Goal: Complete application form

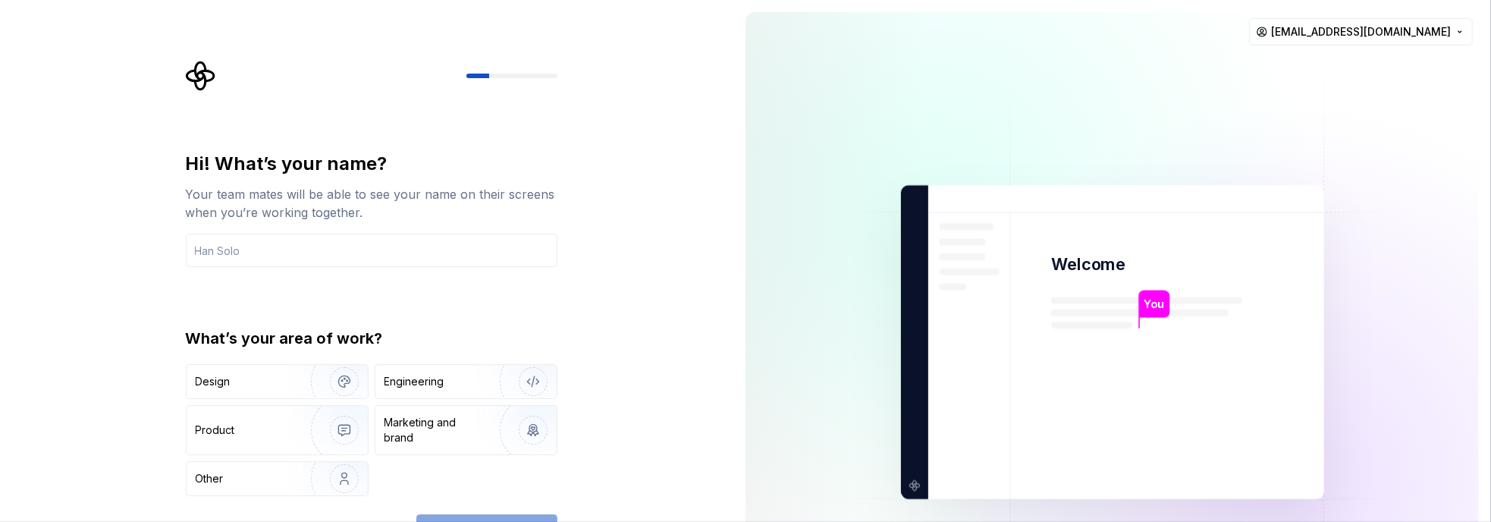
click at [1463, 7] on div "You Welcome You T B +3 Thomas Brooke Jamie saip106@msn.com" at bounding box center [1112, 342] width 758 height 684
drag, startPoint x: 443, startPoint y: 383, endPoint x: 434, endPoint y: 383, distance: 9.1
click at [443, 383] on div "Engineering" at bounding box center [414, 381] width 60 height 15
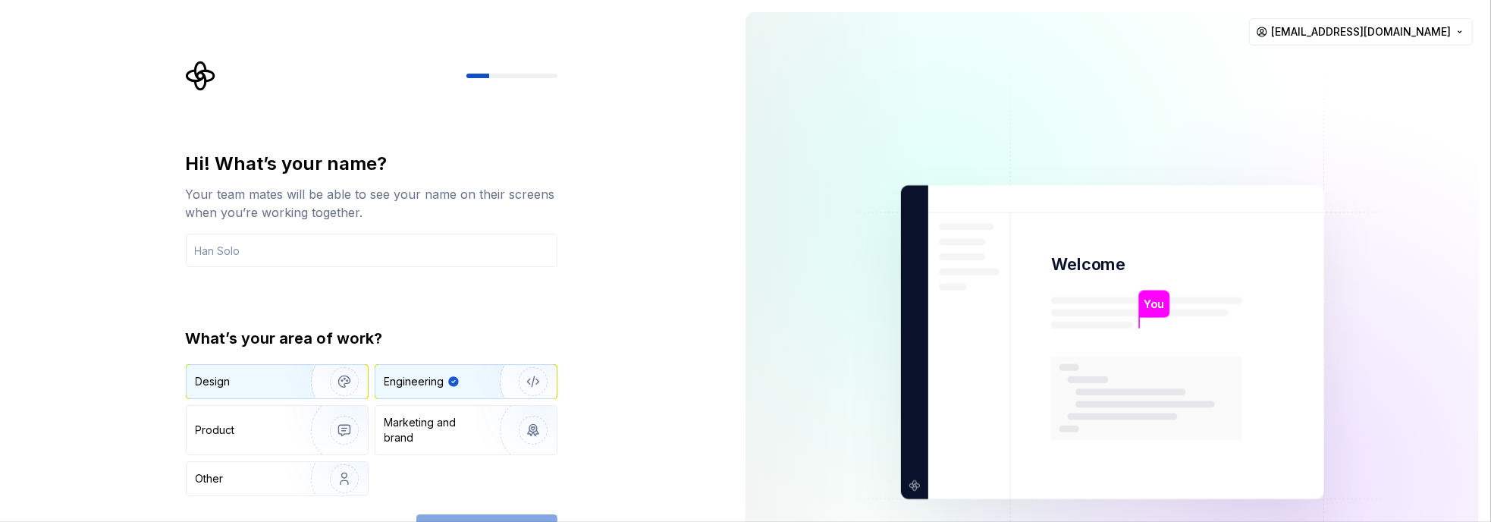
click at [269, 387] on div "Design" at bounding box center [244, 381] width 96 height 15
click at [435, 381] on div "Engineering" at bounding box center [414, 381] width 60 height 15
click at [689, 340] on div "Hi! What’s your name? Your team mates will be able to see your name on their sc…" at bounding box center [366, 342] width 733 height 684
click at [254, 249] on input "text" at bounding box center [372, 250] width 372 height 33
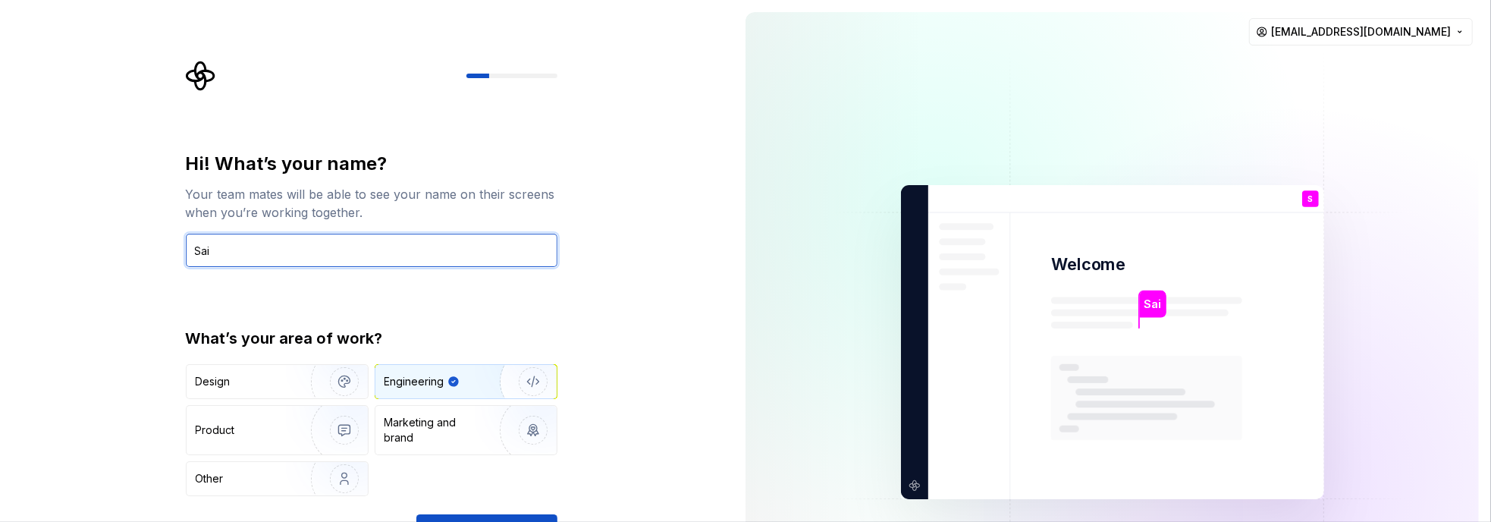
type input "Sai"
click at [657, 201] on div "Hi! What’s your name? Your team mates will be able to see your name on their sc…" at bounding box center [366, 342] width 733 height 684
click at [464, 516] on button "Continue" at bounding box center [486, 530] width 141 height 33
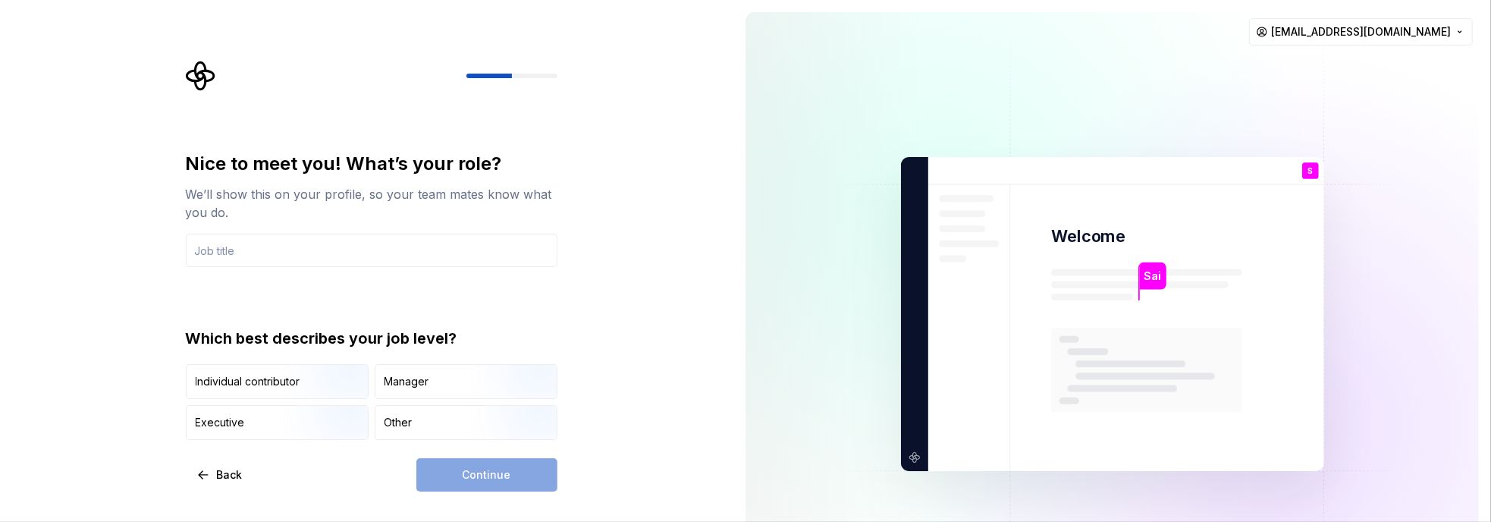
click at [642, 275] on div "Nice to meet you! What’s your role? We’ll show this on your profile, so your te…" at bounding box center [366, 314] width 733 height 628
click at [270, 380] on div "Individual contributor" at bounding box center [248, 381] width 105 height 15
click at [476, 475] on div "Continue" at bounding box center [486, 474] width 141 height 33
click at [277, 248] on input "text" at bounding box center [372, 250] width 372 height 33
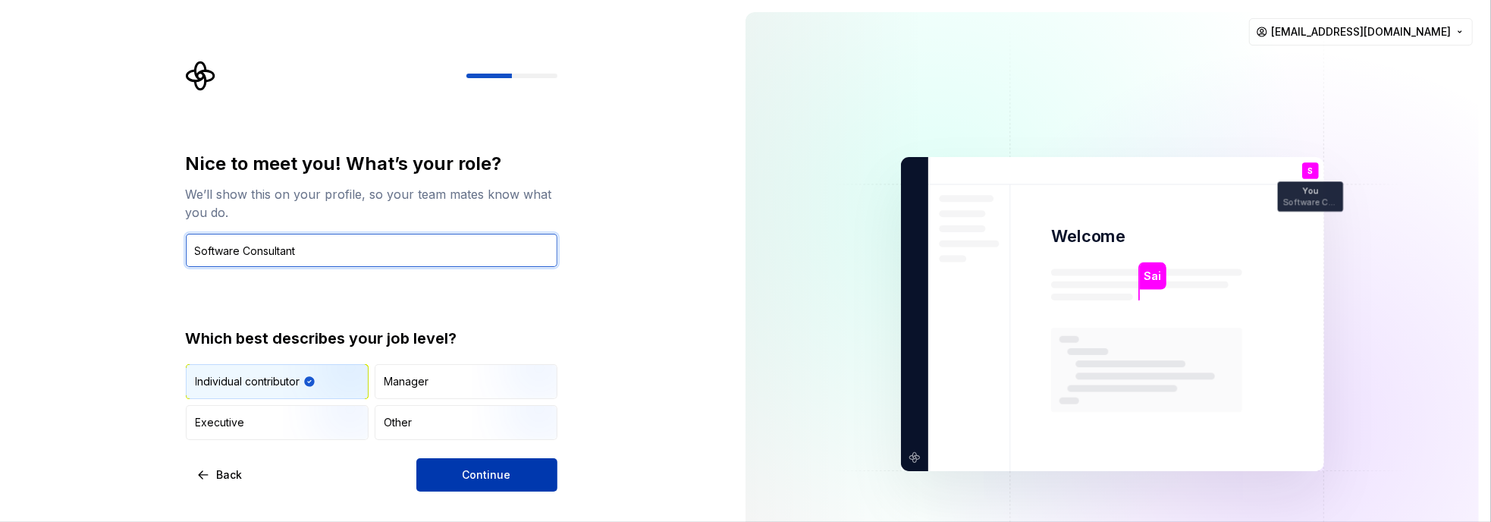
type input "Software Consultant"
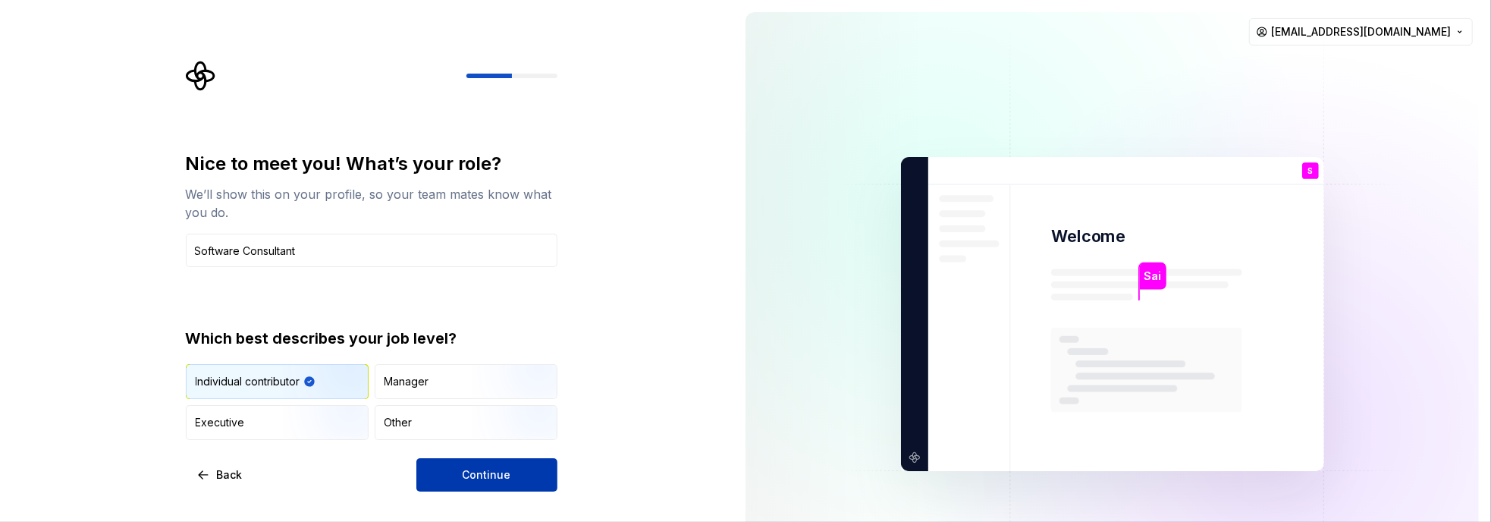
click at [462, 475] on button "Continue" at bounding box center [486, 474] width 141 height 33
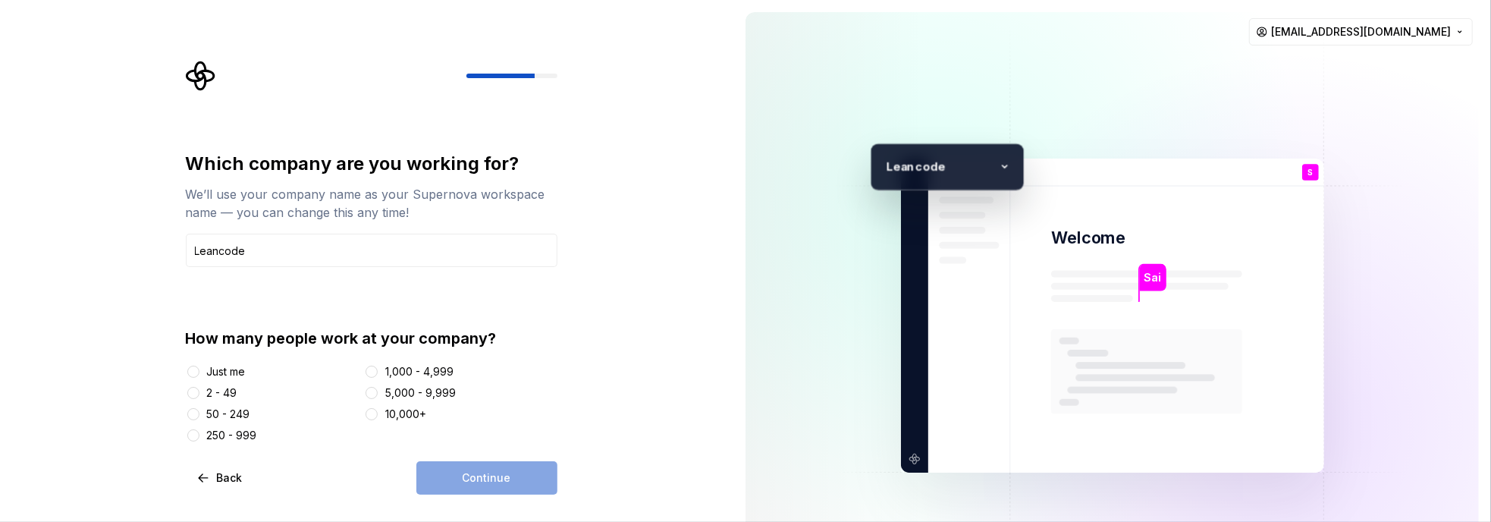
type input "Leancode"
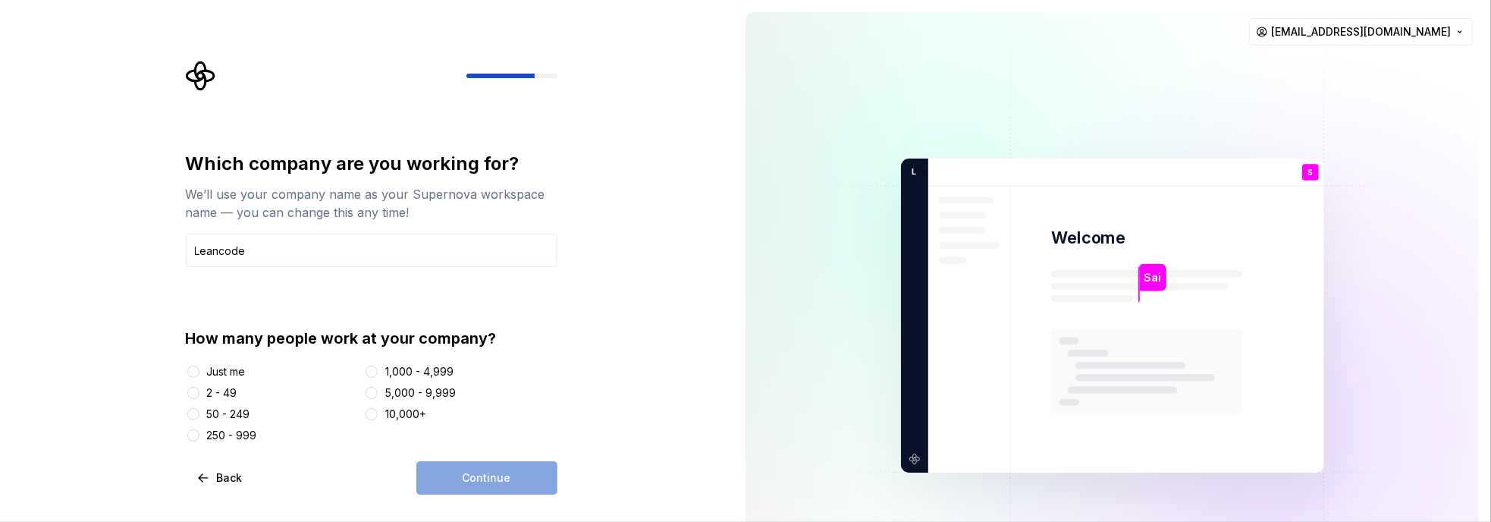
click at [237, 371] on div "Just me" at bounding box center [226, 371] width 39 height 15
click at [199, 371] on button "Just me" at bounding box center [193, 372] width 12 height 12
click at [488, 477] on span "Continue" at bounding box center [487, 477] width 49 height 15
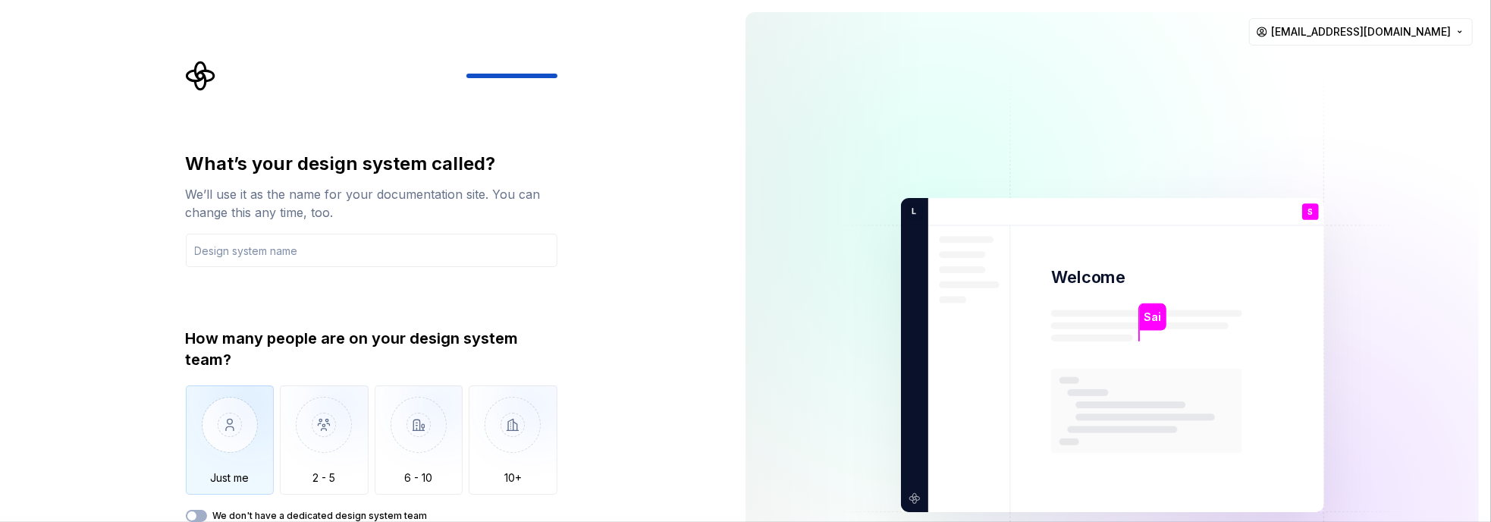
click at [231, 426] on img "button" at bounding box center [230, 436] width 89 height 102
click at [294, 252] on input "text" at bounding box center [372, 250] width 372 height 33
type input "Leancode"
click at [578, 368] on div "What’s your design system called? We’ll use it as the name for your documentati…" at bounding box center [366, 355] width 733 height 710
click at [234, 448] on img "button" at bounding box center [230, 436] width 89 height 102
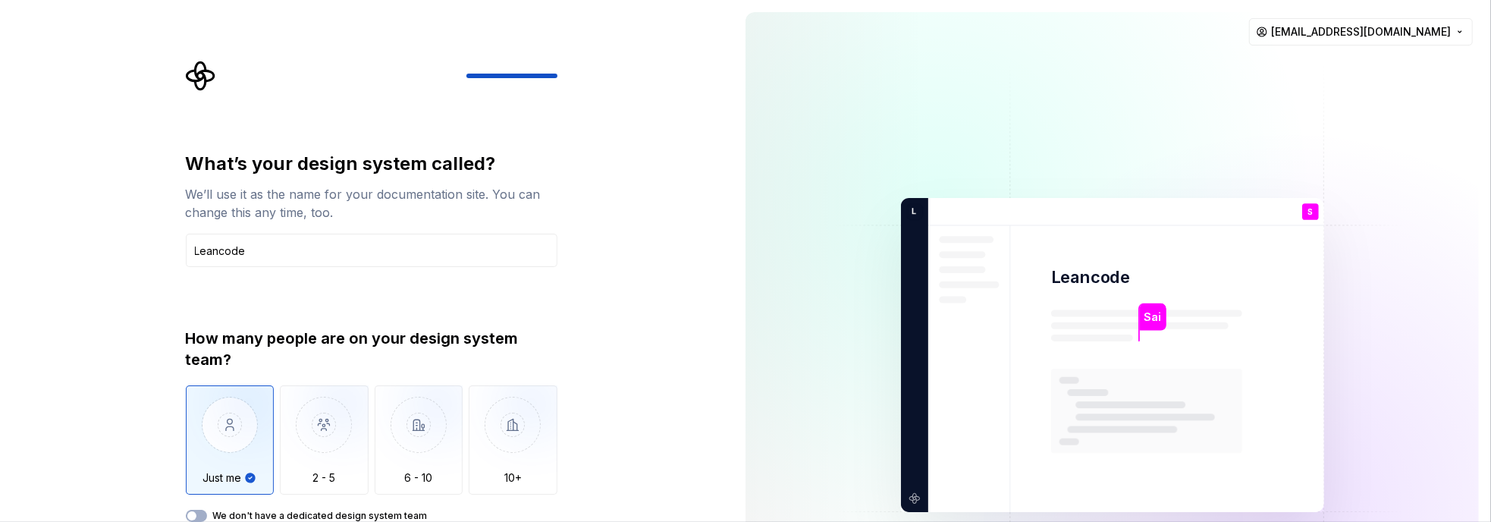
type button "Only one person"
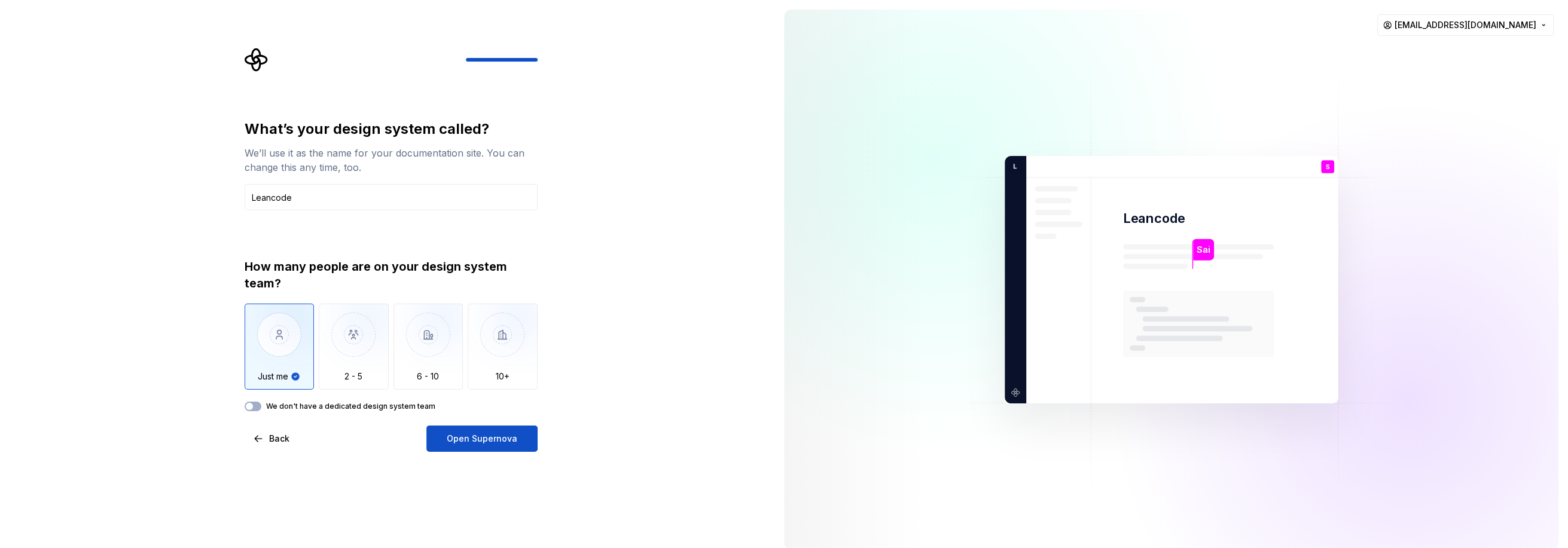
drag, startPoint x: 491, startPoint y: 438, endPoint x: 495, endPoint y: 430, distance: 8.9
click at [491, 411] on span "Open Supernova" at bounding box center [481, 438] width 70 height 12
